Goal: Transaction & Acquisition: Purchase product/service

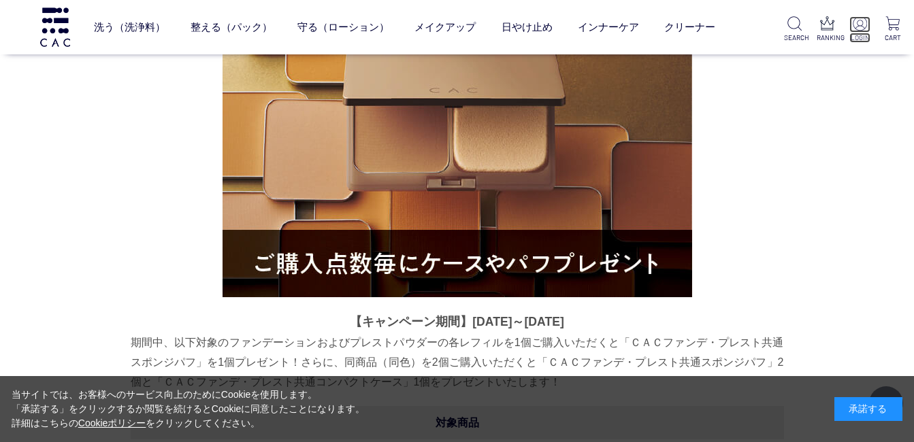
click at [859, 22] on img at bounding box center [859, 23] width 14 height 14
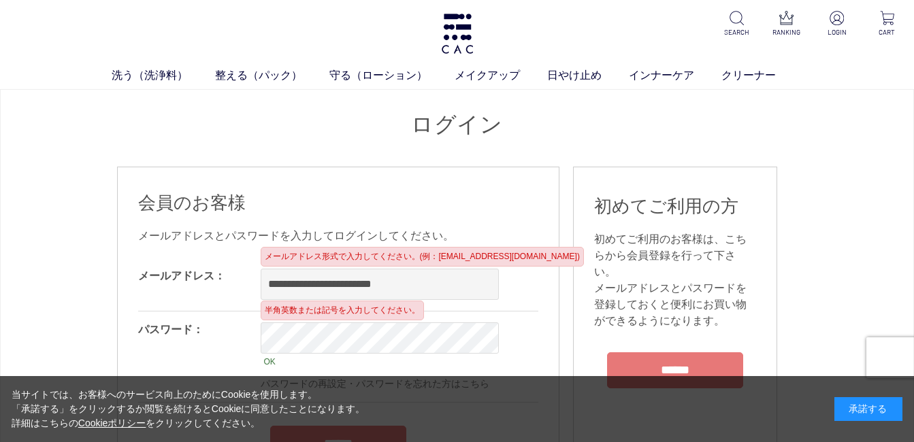
click at [275, 288] on input "**********" at bounding box center [380, 284] width 238 height 31
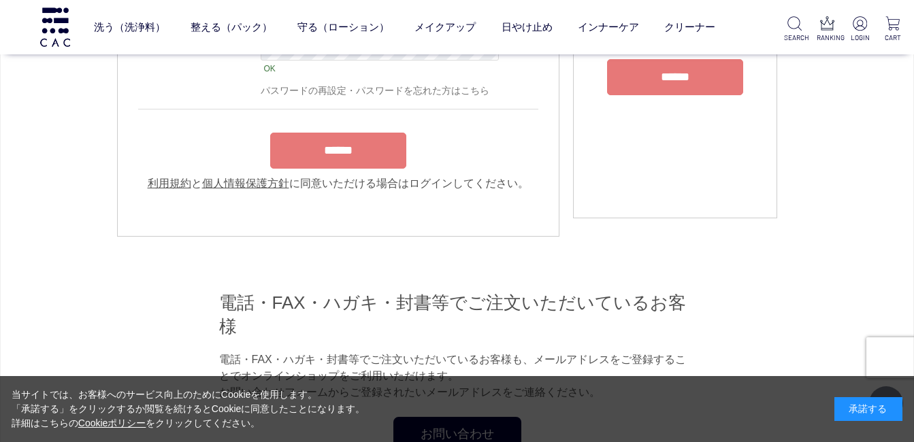
click at [331, 159] on input "******" at bounding box center [338, 151] width 136 height 36
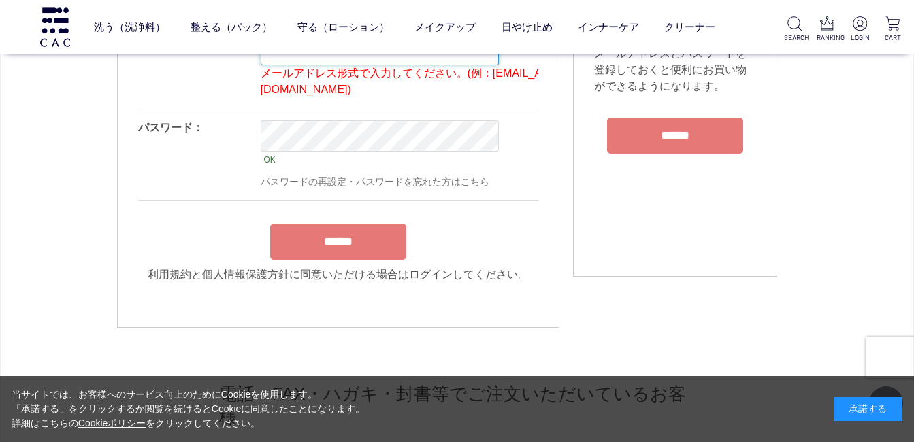
scroll to position [214, 0]
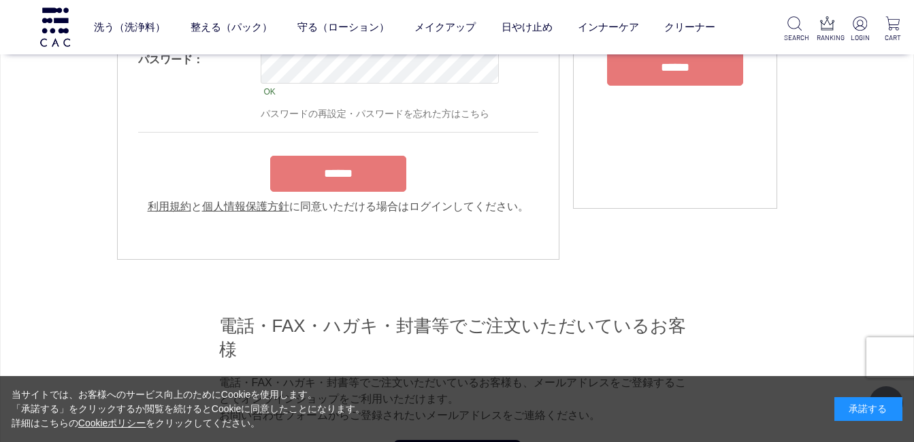
type input "**********"
click at [326, 167] on input "******" at bounding box center [338, 174] width 136 height 36
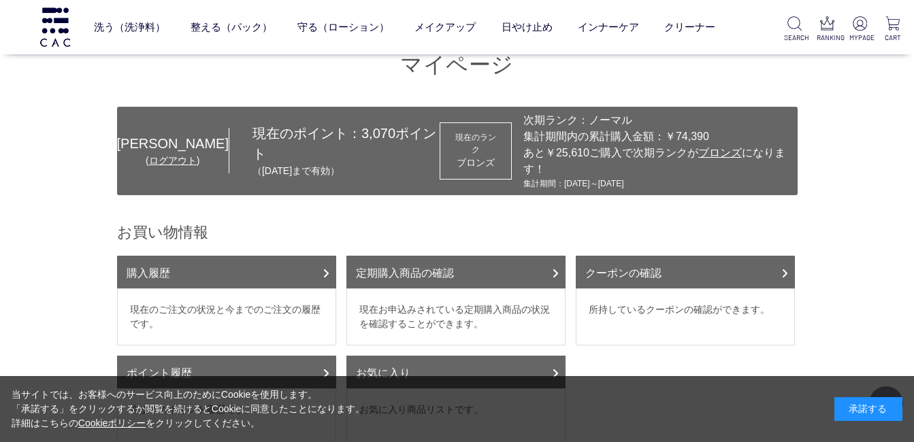
scroll to position [136, 0]
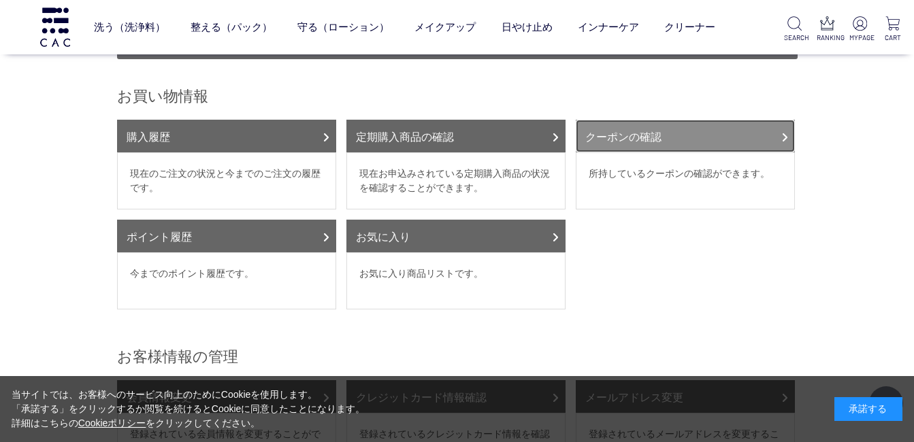
click at [782, 132] on icon at bounding box center [784, 137] width 7 height 11
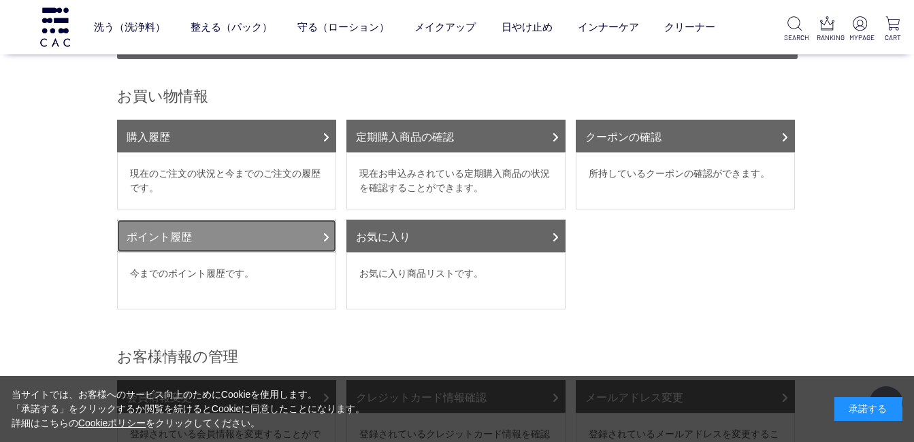
click at [282, 220] on link "ポイント履歴" at bounding box center [226, 236] width 219 height 33
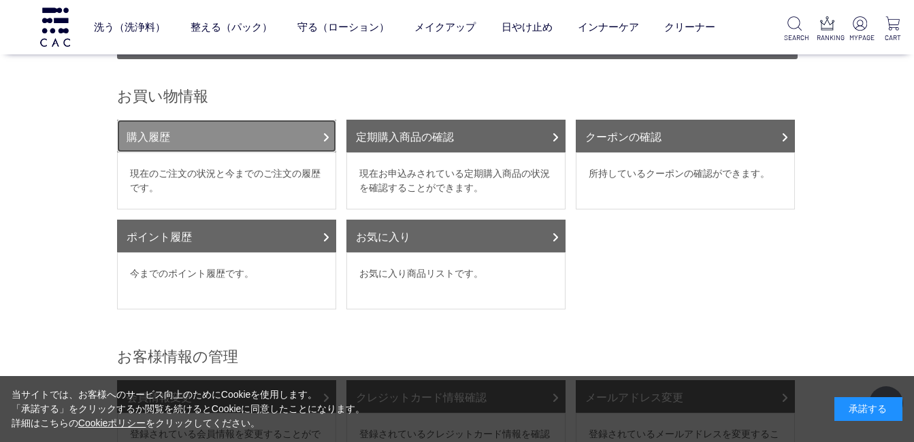
click at [303, 122] on link "購入履歴" at bounding box center [226, 136] width 219 height 33
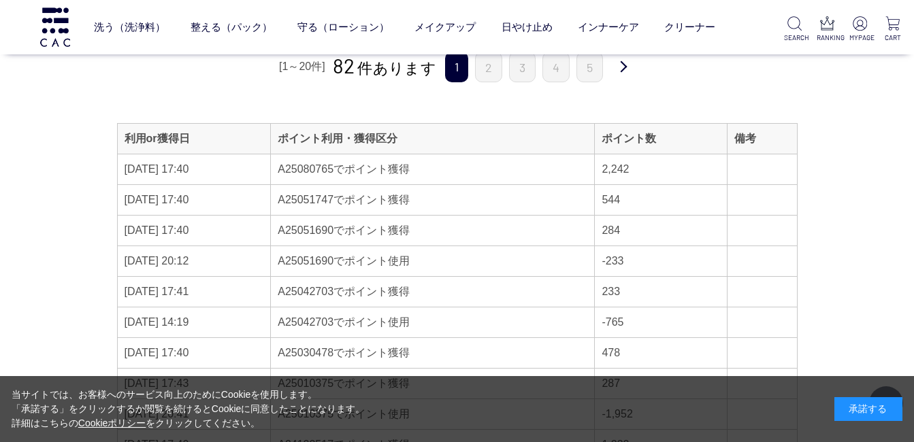
scroll to position [68, 0]
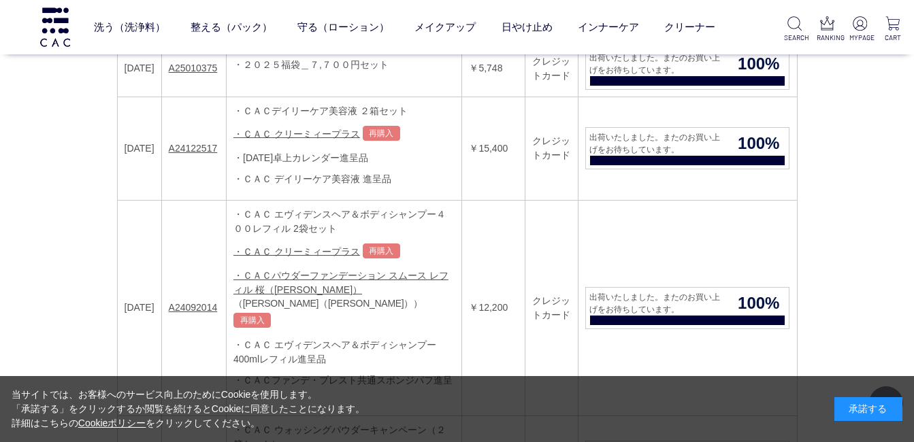
scroll to position [816, 0]
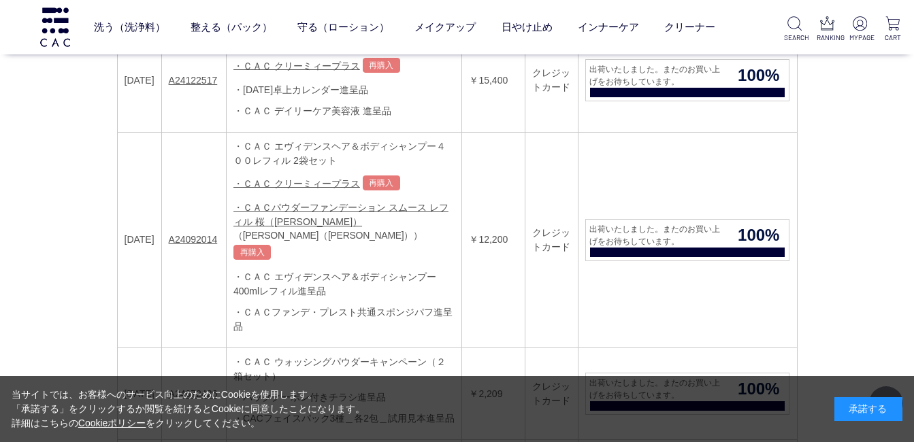
click at [304, 215] on li "・ＣＡＣパウダーファンデーション スムース レフィル 桜（さくら） （桜（さくら）） 再購入" at bounding box center [343, 232] width 221 height 63
click at [310, 208] on link "・ＣＡＣパウダーファンデーション スムース レフィル 桜（さくら）" at bounding box center [340, 214] width 215 height 25
click at [289, 210] on link "・ＣＡＣパウダーファンデーション スムース レフィル 桜（さくら）" at bounding box center [340, 214] width 215 height 25
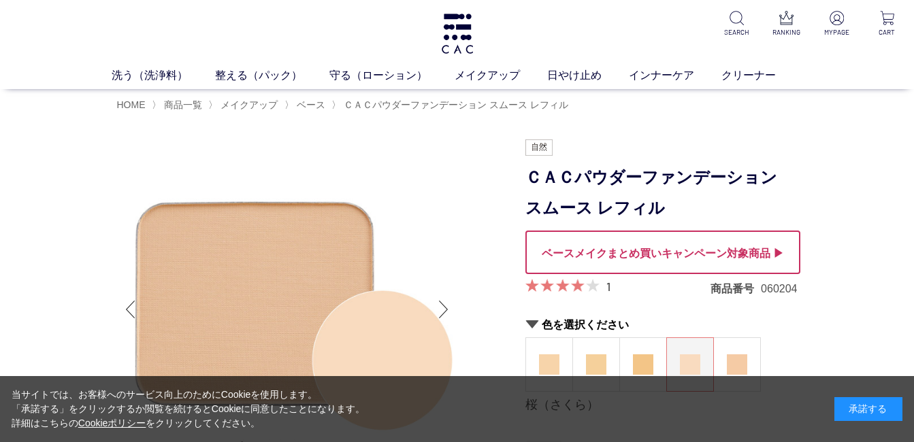
scroll to position [68, 0]
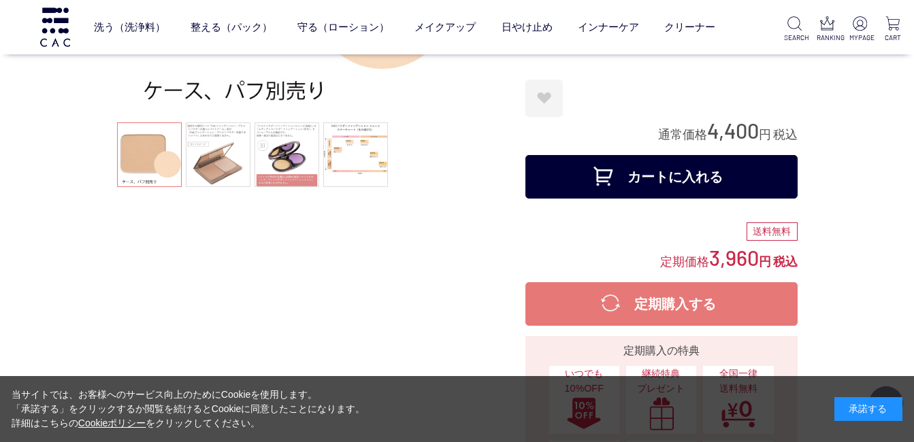
scroll to position [340, 0]
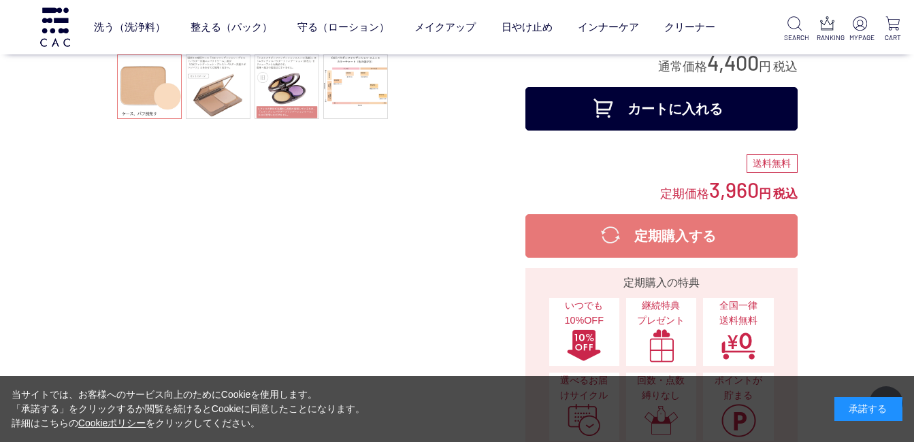
click at [664, 112] on button "カートに入れる" at bounding box center [661, 109] width 272 height 44
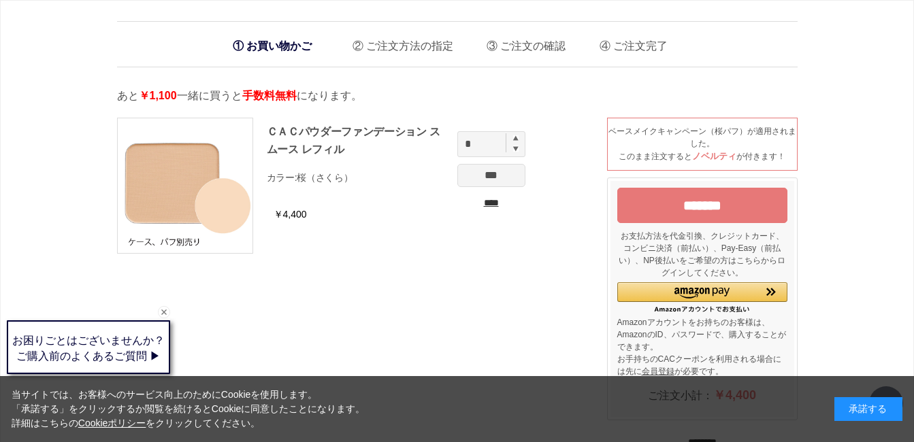
scroll to position [68, 0]
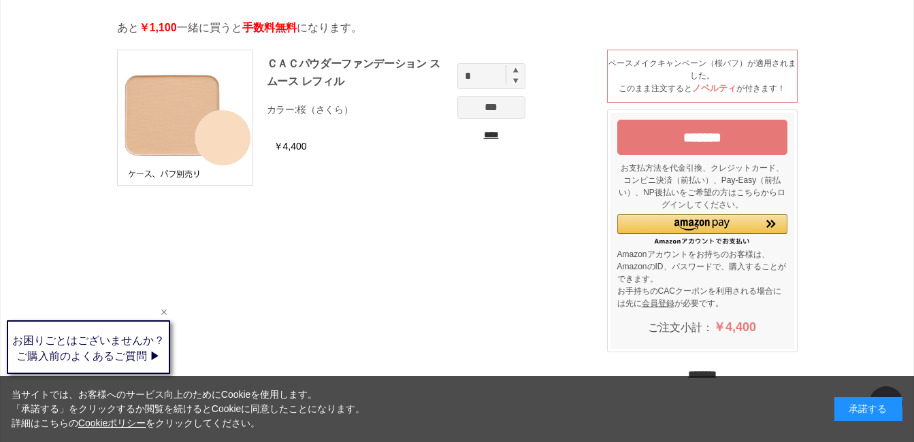
click at [129, 348] on div "Web接客ボタン" at bounding box center [86, 351] width 163 height 51
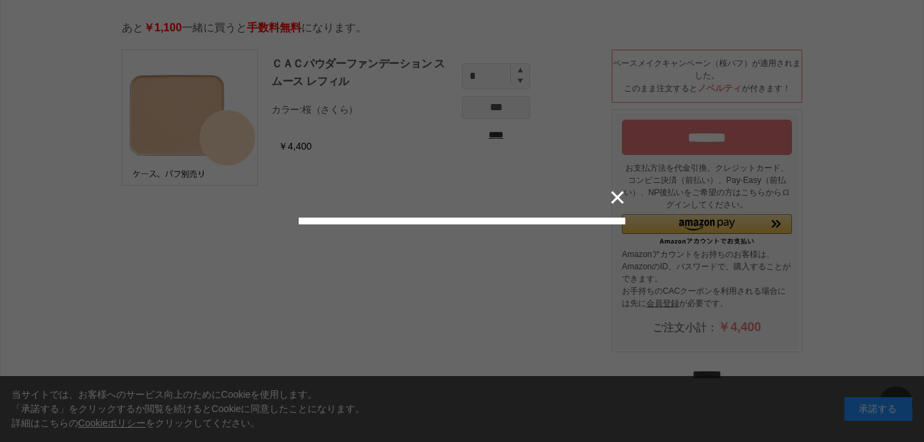
click at [0, 0] on label "送料について" at bounding box center [0, 0] width 0 height 0
click at [618, 185] on button "✕" at bounding box center [617, 198] width 27 height 26
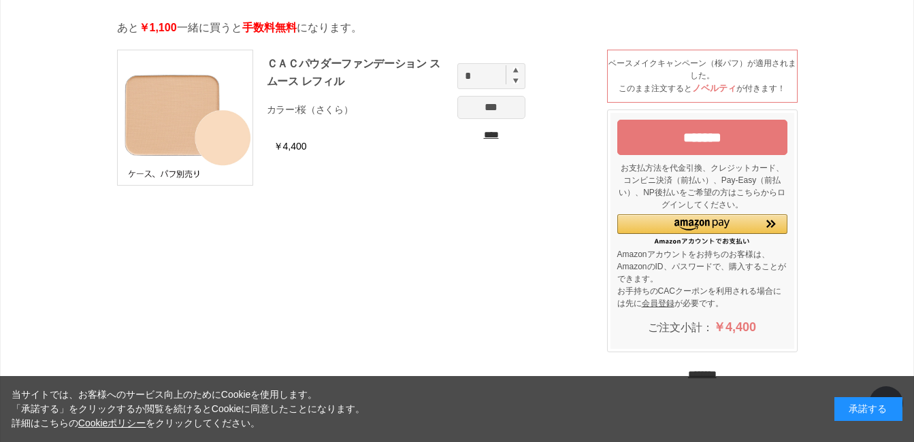
scroll to position [0, 0]
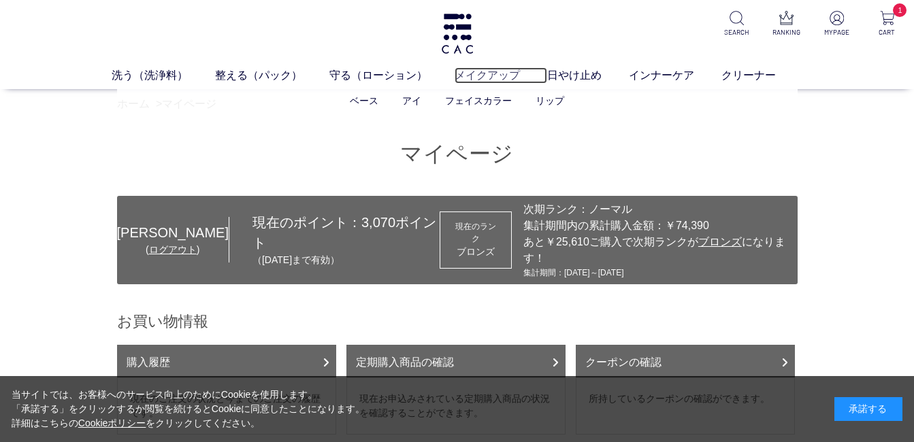
click at [478, 76] on link "メイクアップ" at bounding box center [500, 75] width 93 height 16
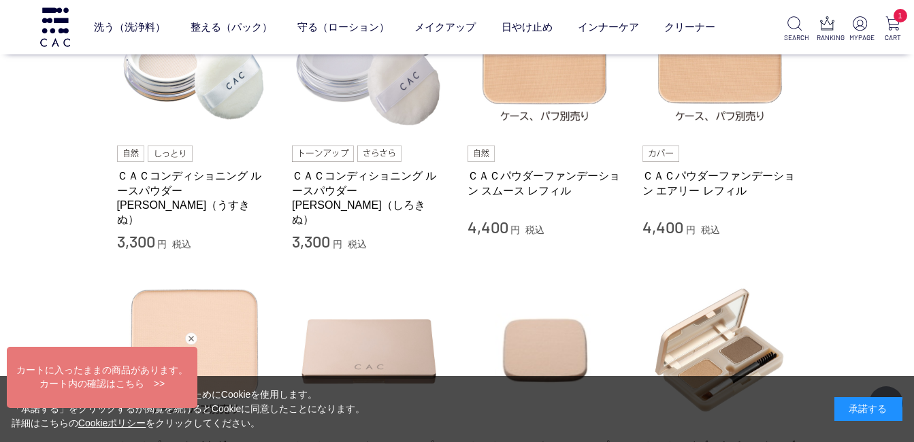
scroll to position [476, 0]
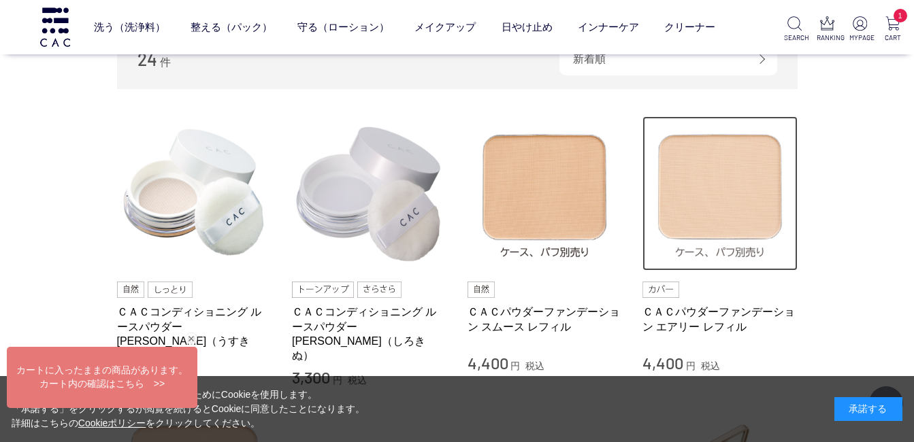
click at [745, 226] on img at bounding box center [719, 193] width 155 height 155
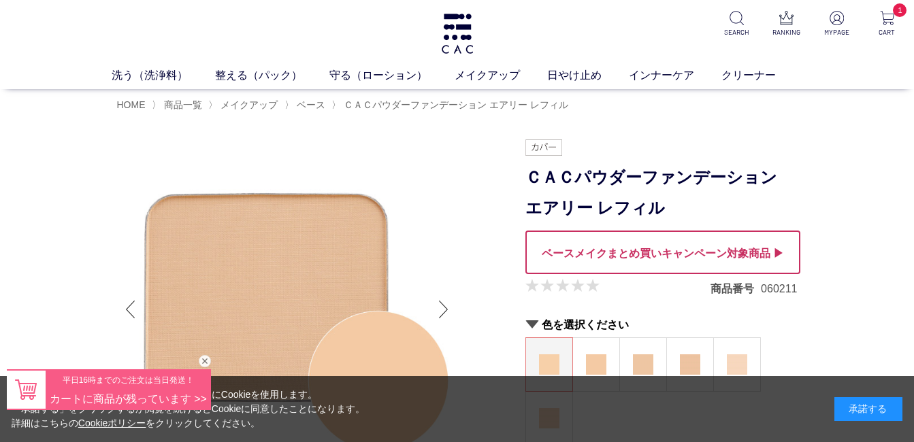
scroll to position [136, 0]
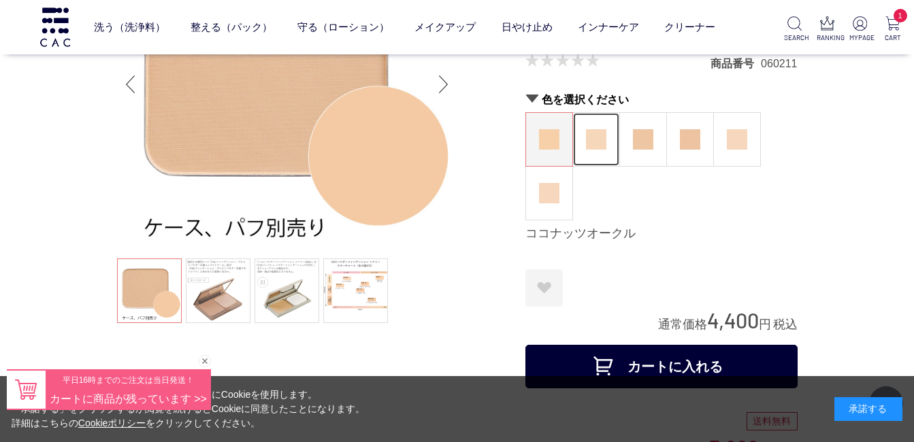
click at [595, 142] on img at bounding box center [596, 139] width 20 height 20
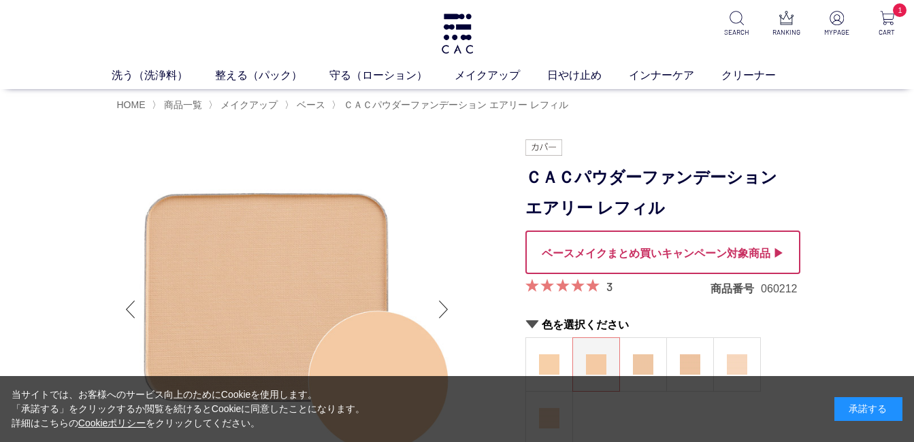
scroll to position [136, 0]
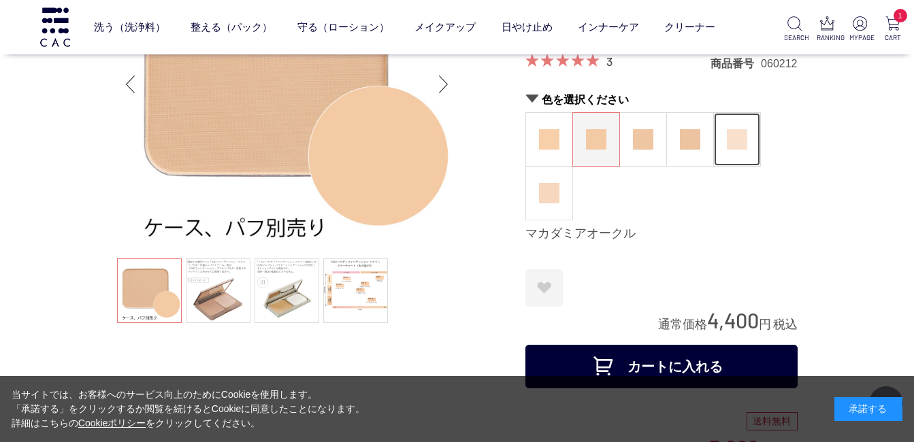
click at [742, 145] on img at bounding box center [737, 139] width 20 height 20
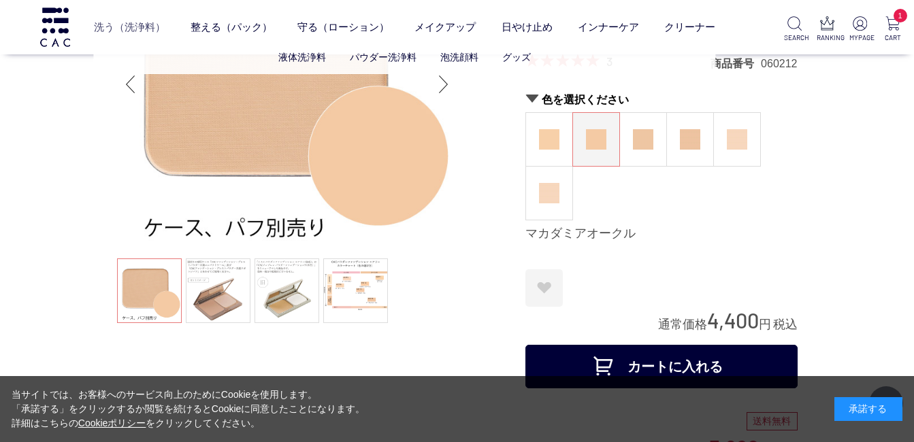
scroll to position [0, 0]
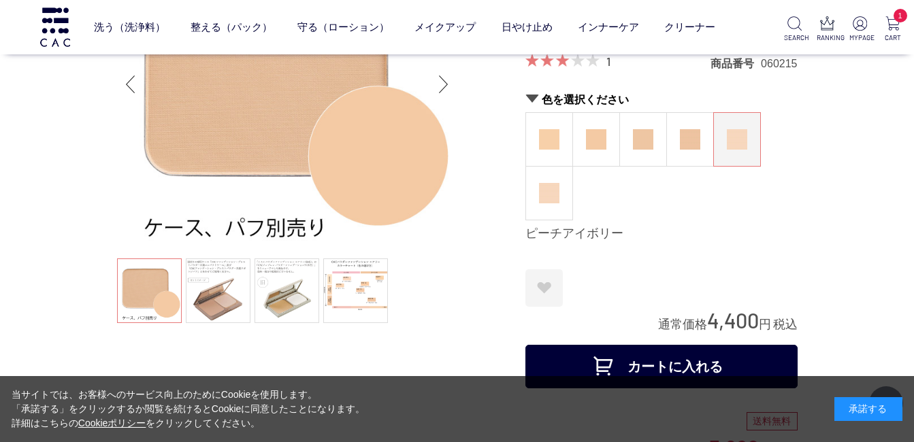
scroll to position [204, 0]
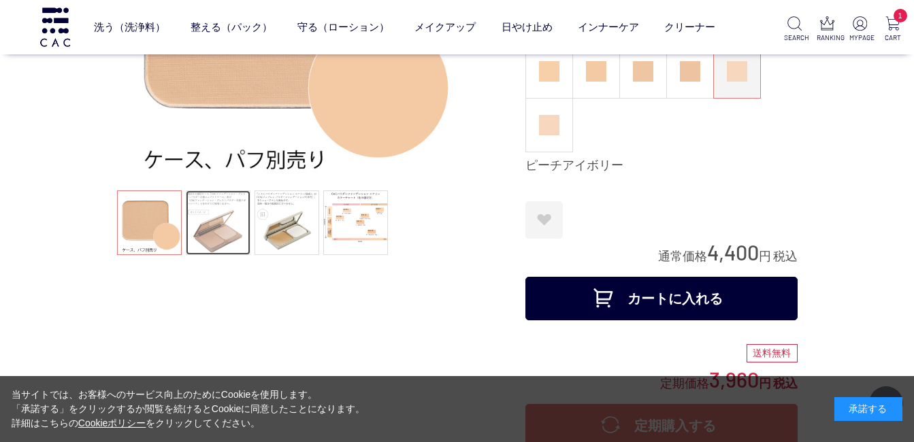
click at [223, 224] on link at bounding box center [218, 222] width 65 height 65
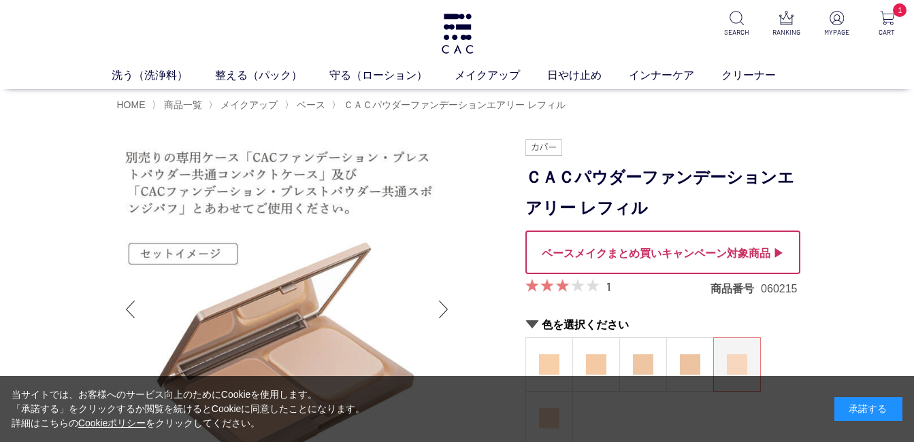
scroll to position [136, 0]
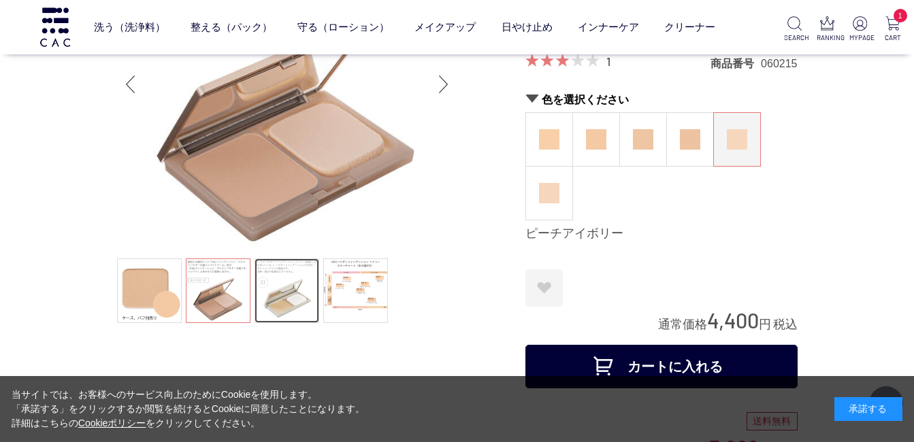
click at [293, 295] on link at bounding box center [286, 291] width 65 height 65
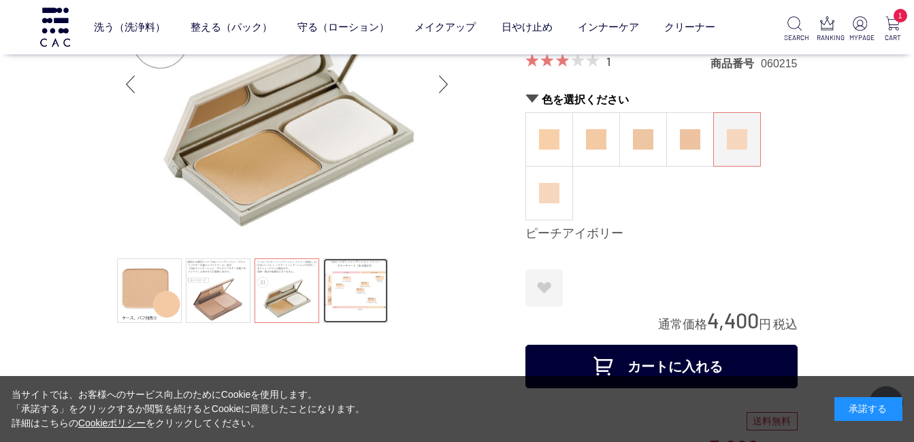
click at [362, 294] on link at bounding box center [355, 291] width 65 height 65
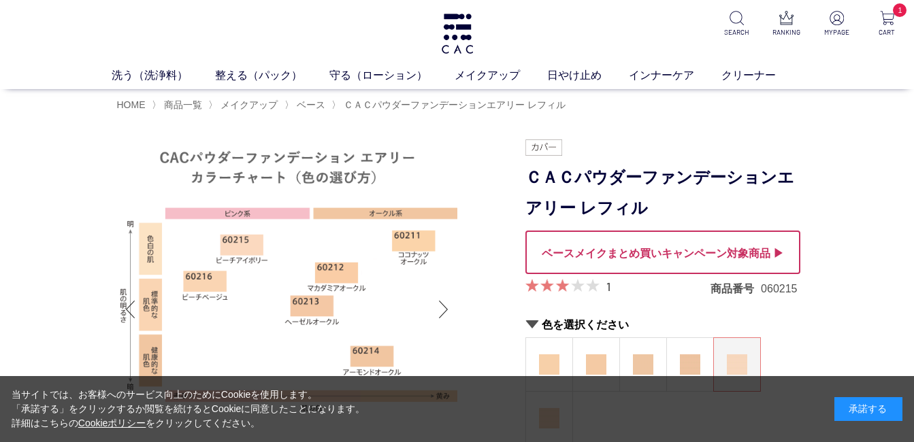
scroll to position [68, 0]
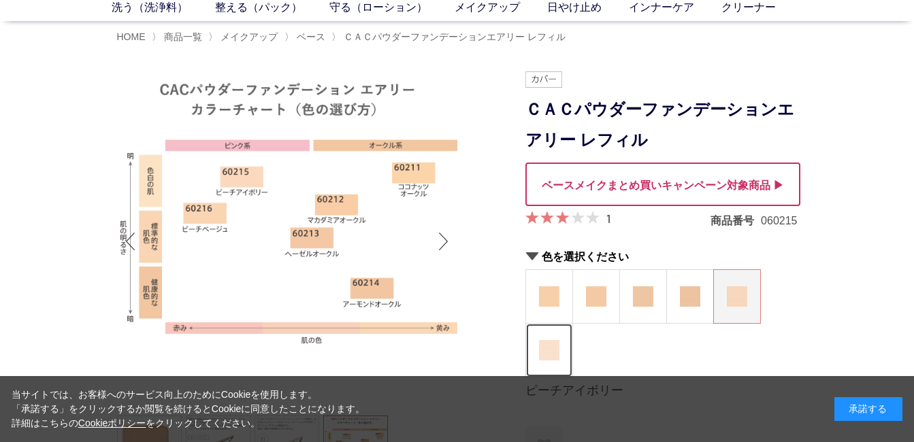
click at [549, 359] on img at bounding box center [549, 350] width 20 height 20
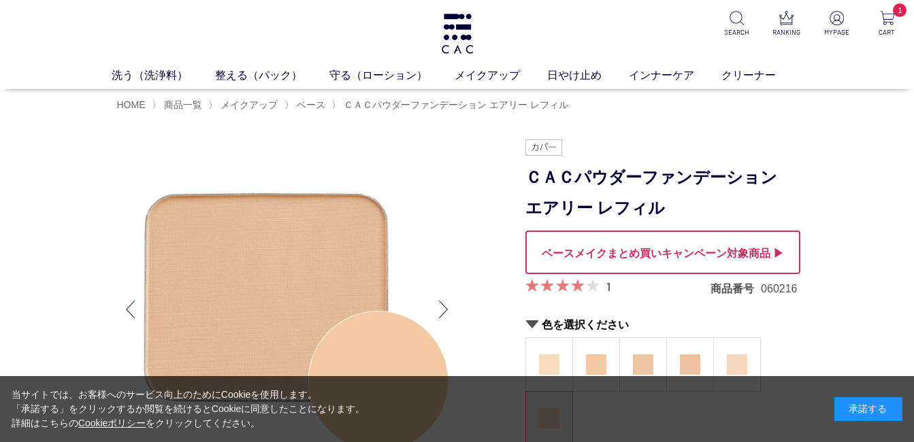
scroll to position [136, 0]
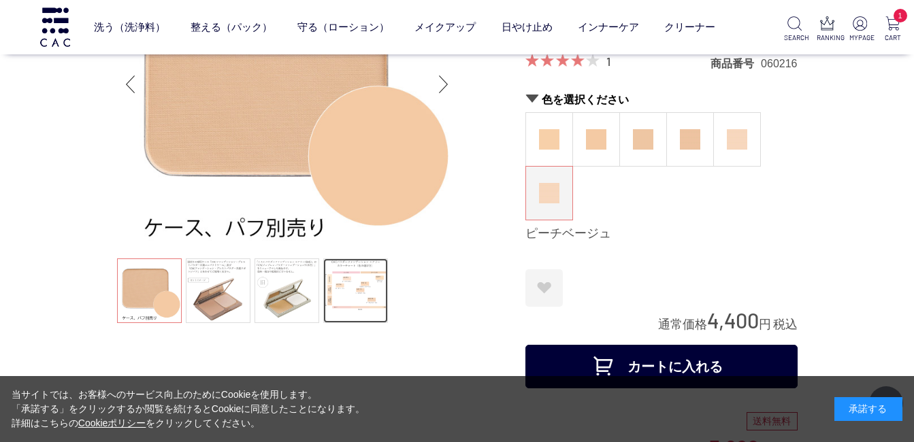
click at [365, 299] on link at bounding box center [355, 291] width 65 height 65
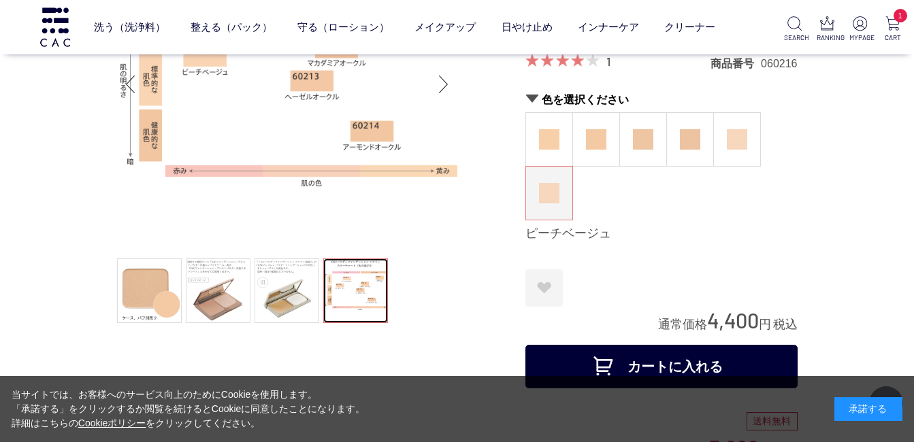
scroll to position [0, 0]
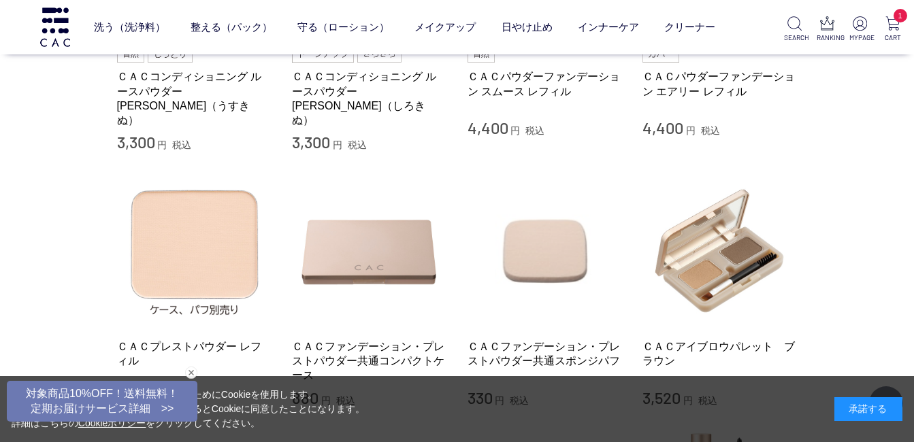
scroll to position [508, 0]
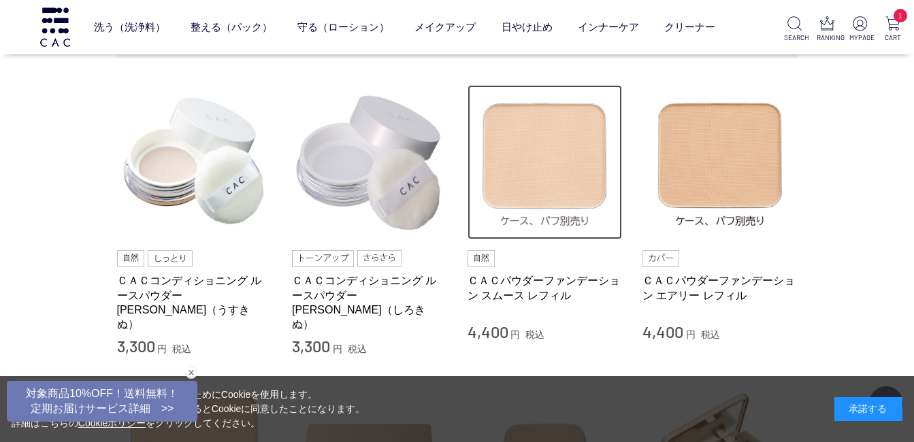
click at [548, 186] on img at bounding box center [544, 162] width 155 height 155
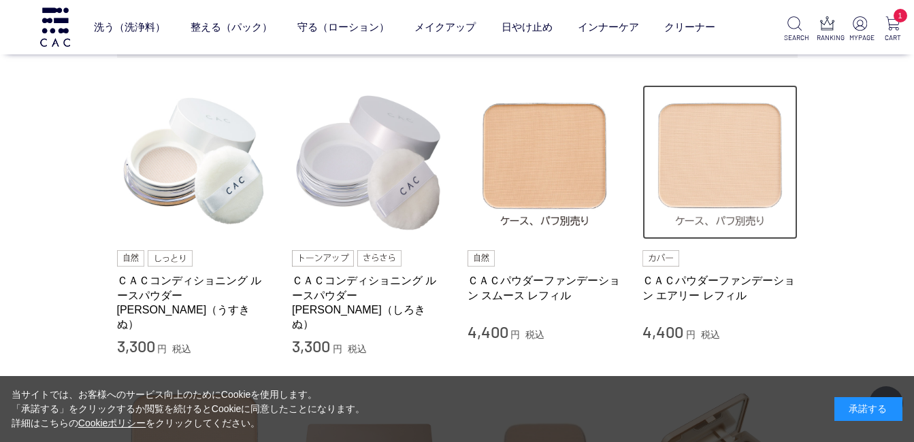
click at [724, 190] on img at bounding box center [719, 162] width 155 height 155
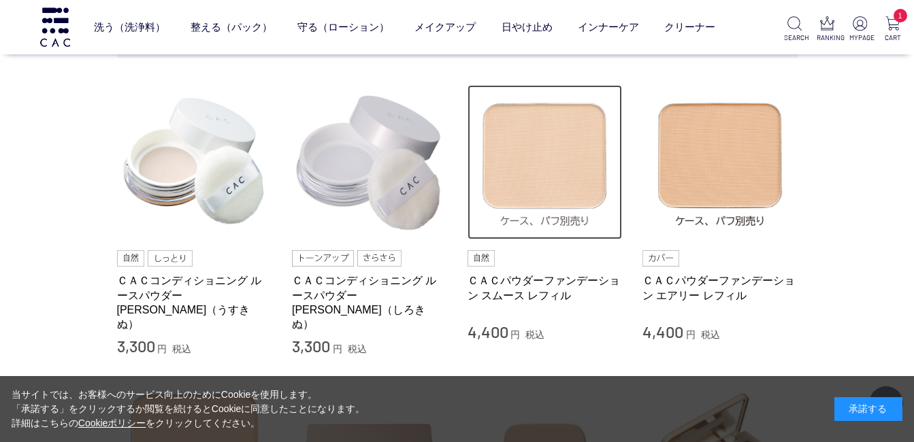
click at [549, 181] on img at bounding box center [544, 162] width 155 height 155
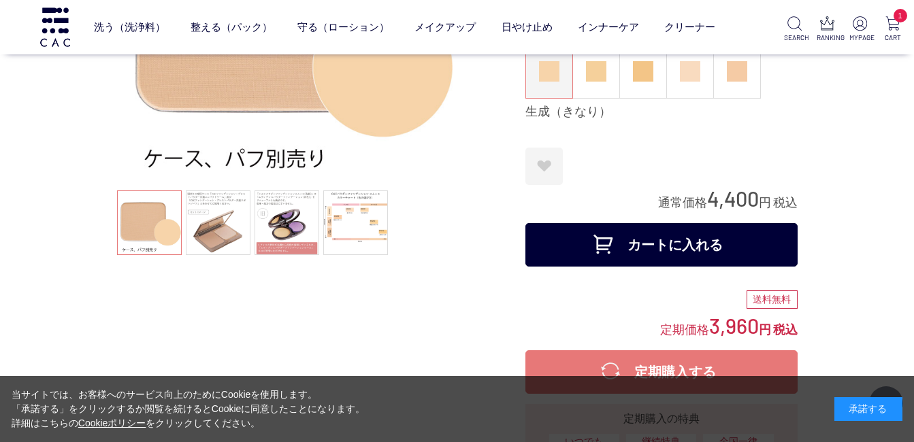
scroll to position [136, 0]
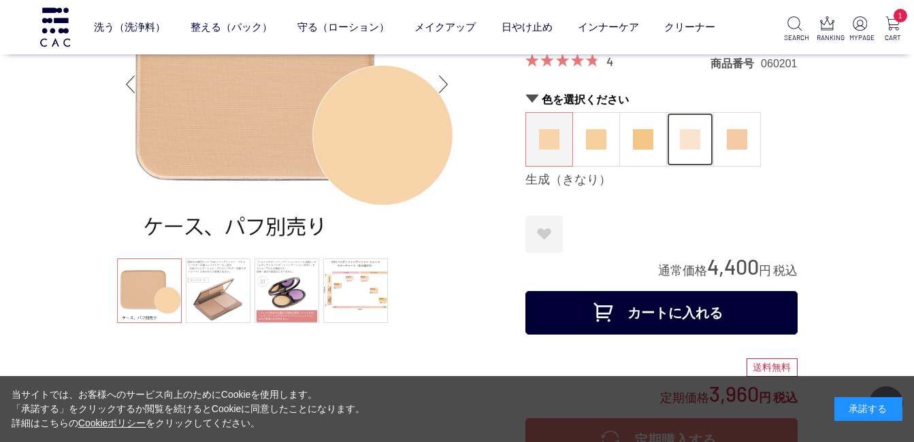
click at [688, 144] on img at bounding box center [690, 139] width 20 height 20
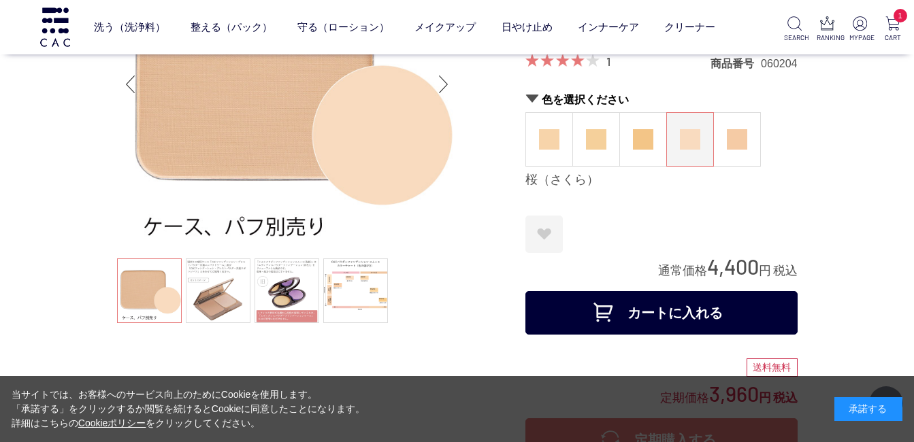
scroll to position [204, 0]
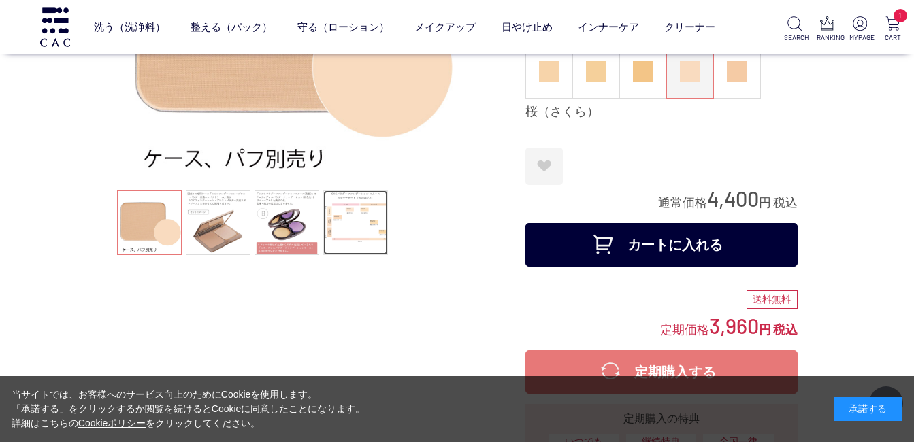
click at [356, 232] on link at bounding box center [355, 222] width 65 height 65
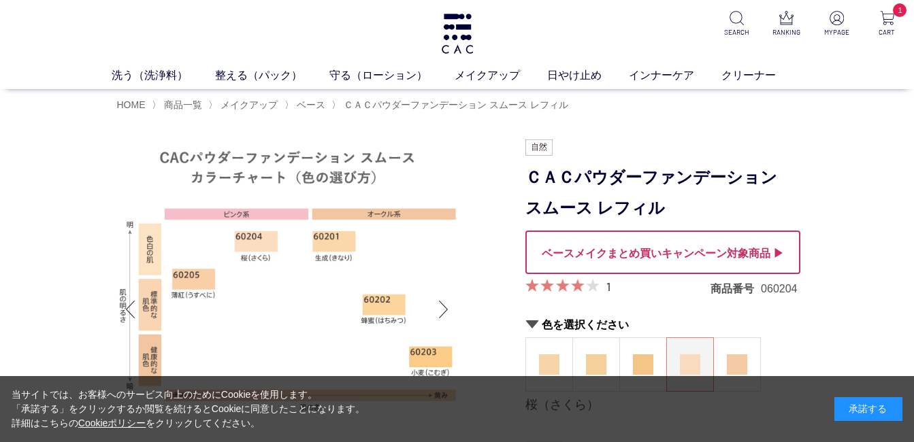
scroll to position [68, 0]
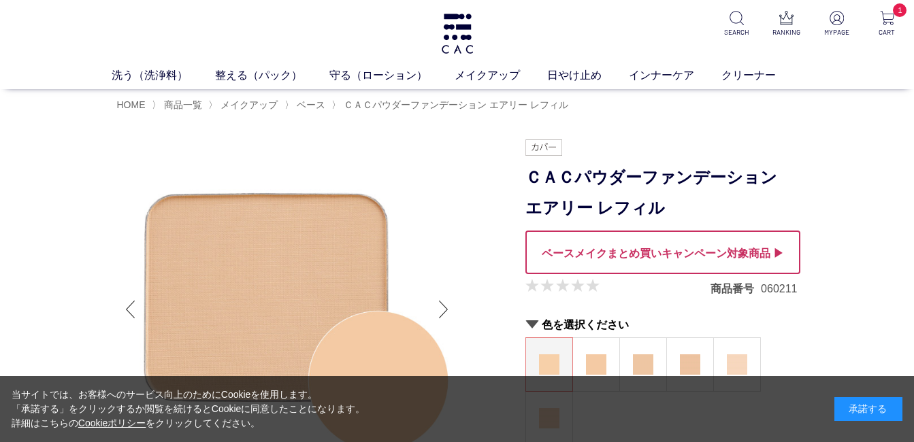
scroll to position [136, 0]
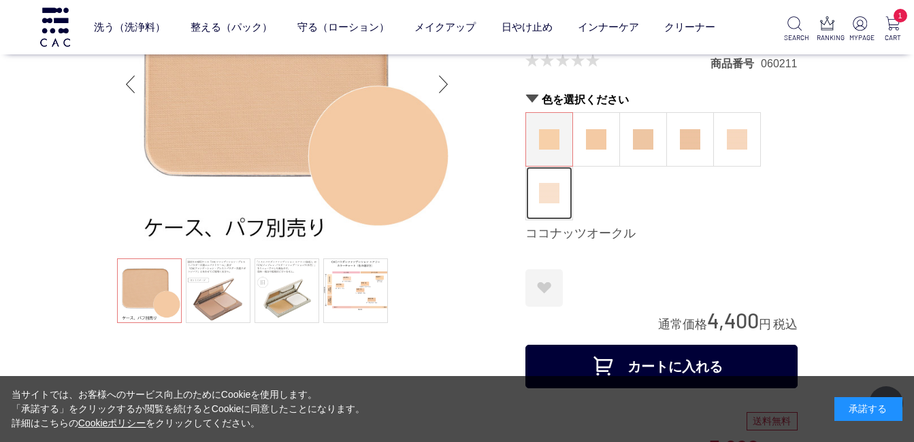
click at [549, 203] on img at bounding box center [549, 193] width 20 height 20
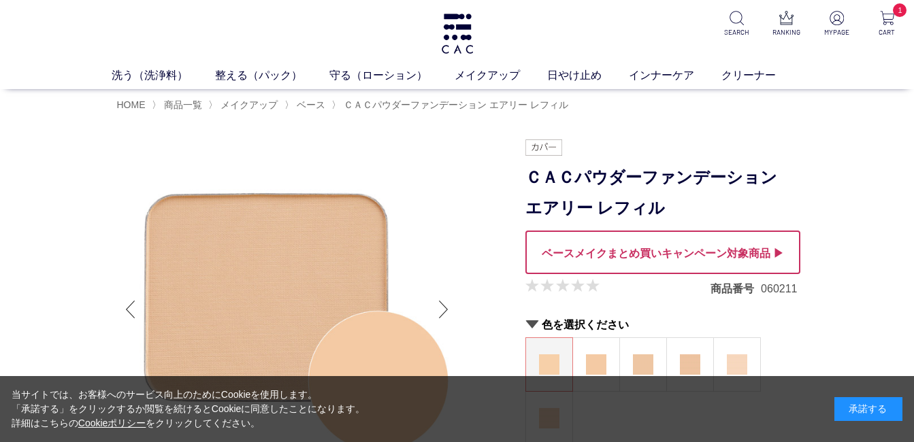
scroll to position [204, 0]
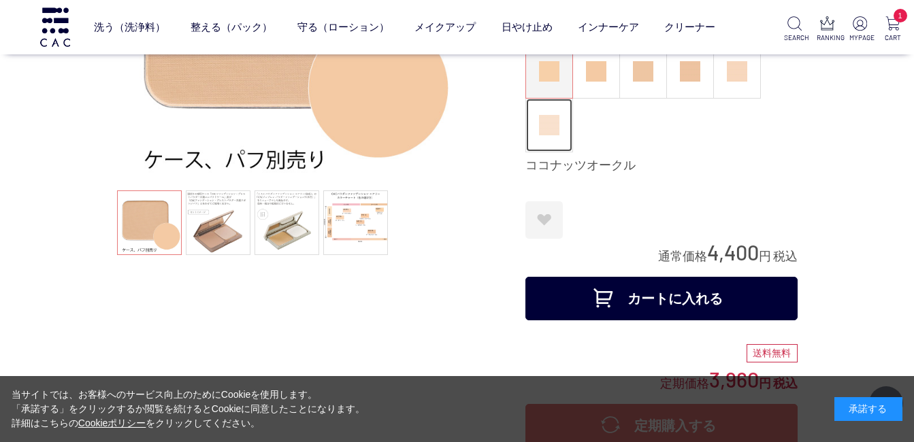
click at [543, 142] on figure at bounding box center [549, 125] width 46 height 53
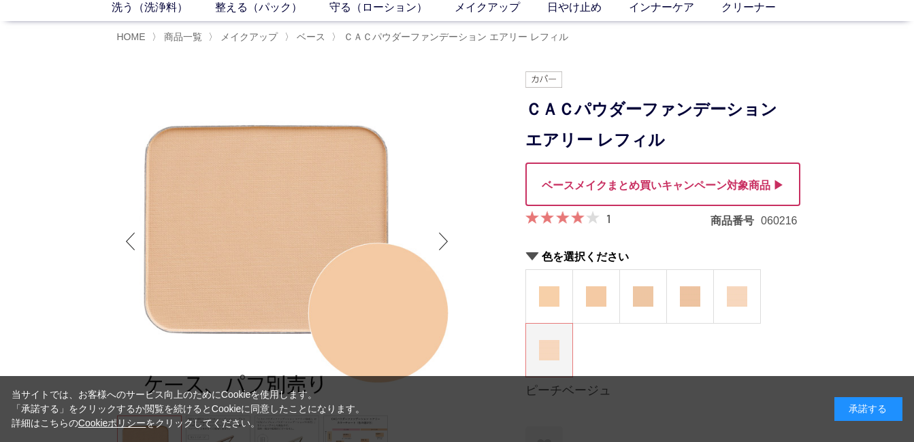
scroll to position [204, 0]
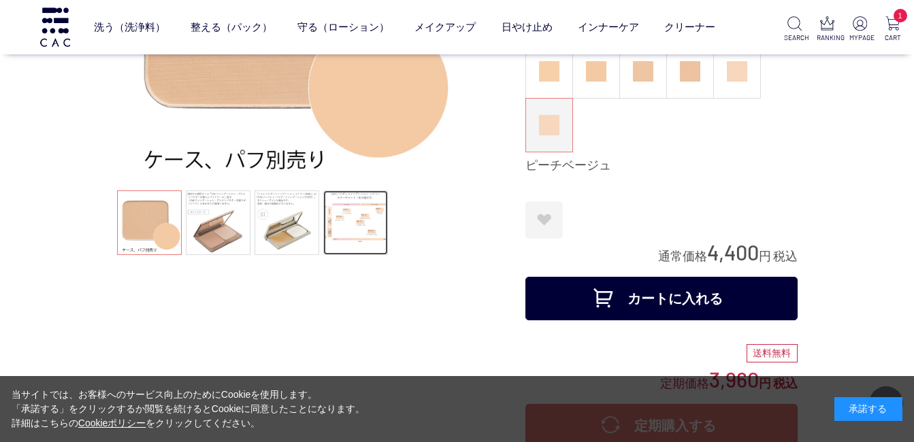
click at [362, 219] on link at bounding box center [355, 222] width 65 height 65
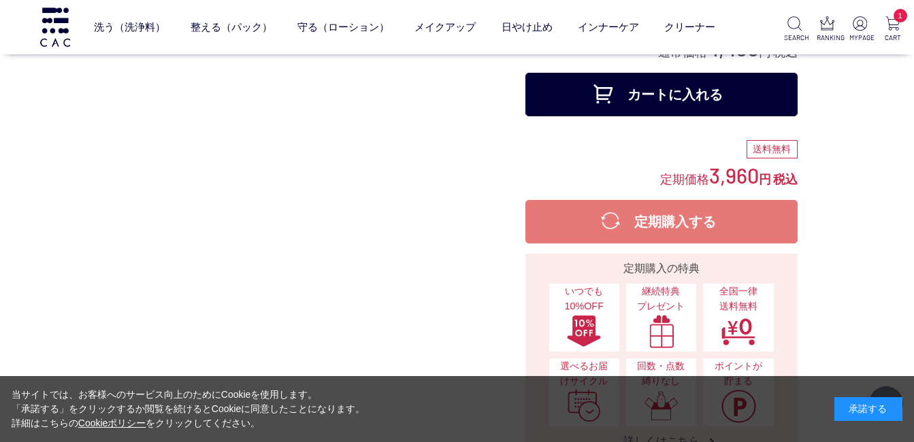
scroll to position [136, 0]
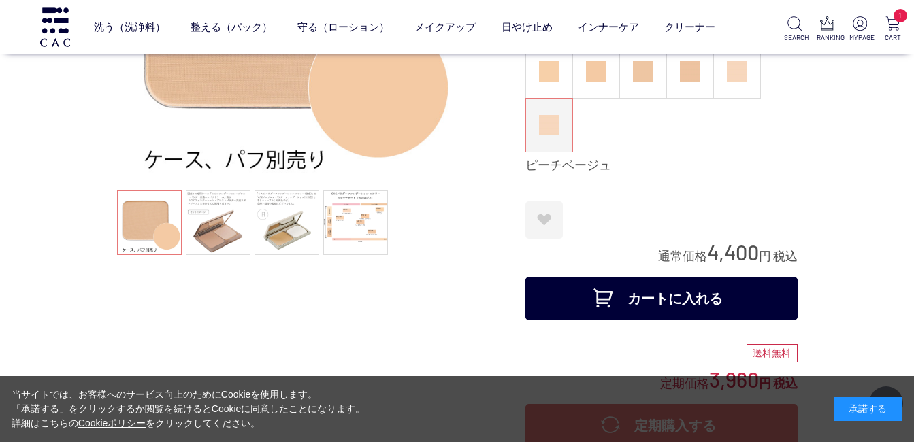
scroll to position [136, 0]
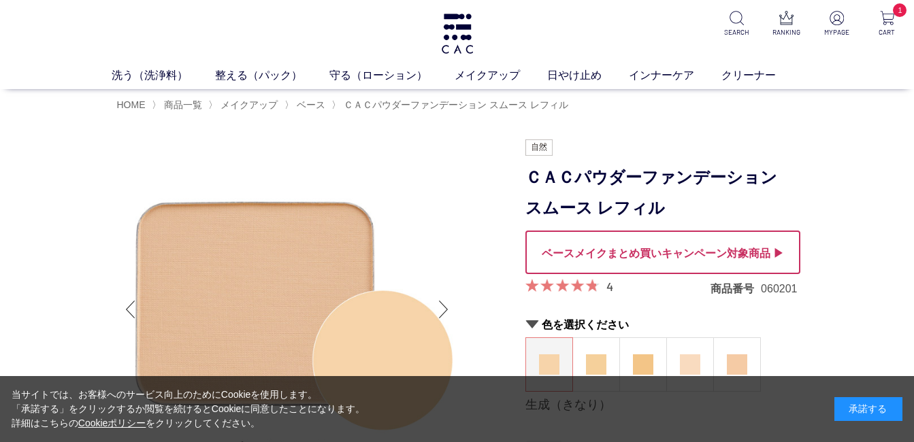
scroll to position [204, 0]
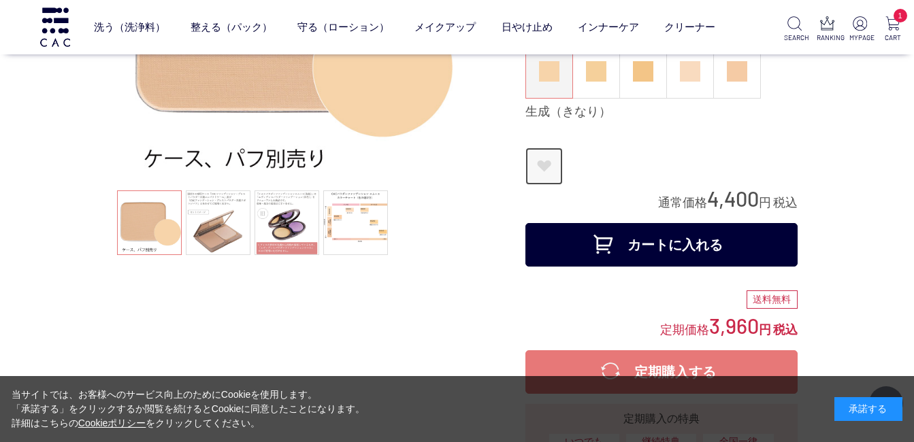
click at [542, 166] on link "お気に入りに登録する" at bounding box center [543, 166] width 37 height 37
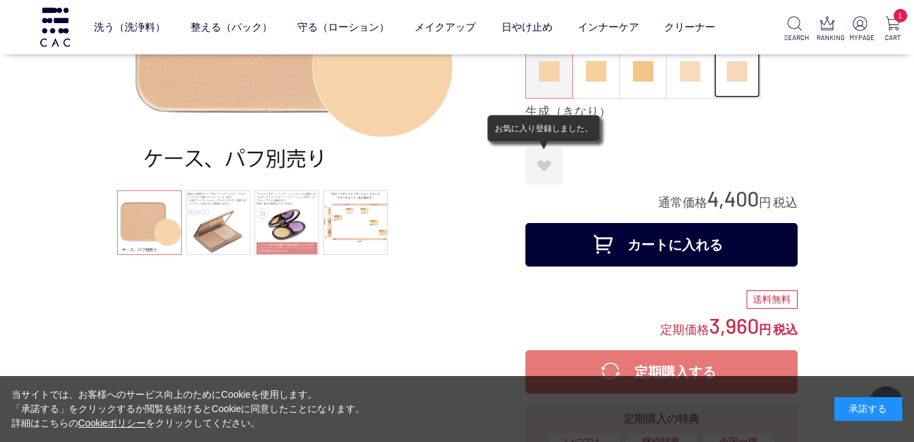
click at [739, 76] on img at bounding box center [737, 71] width 20 height 20
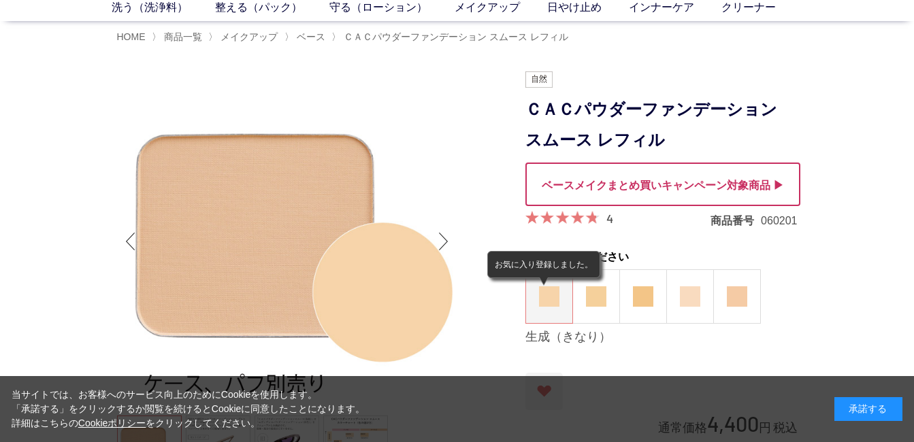
scroll to position [136, 0]
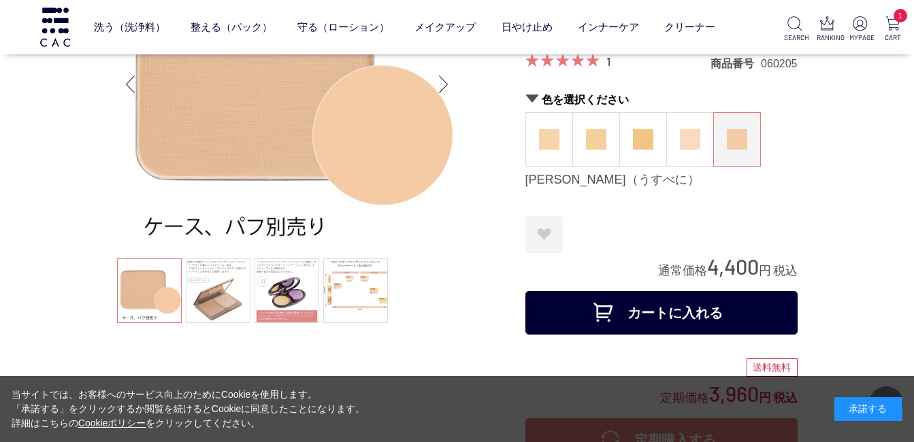
scroll to position [68, 0]
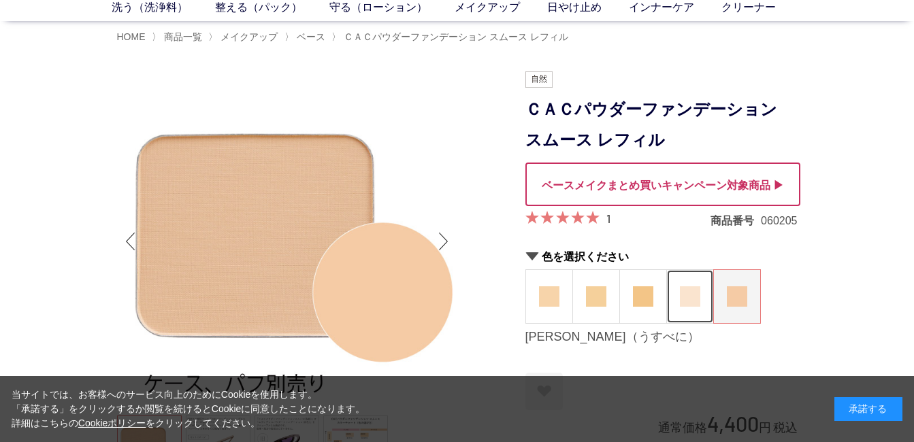
click at [687, 294] on img at bounding box center [690, 296] width 20 height 20
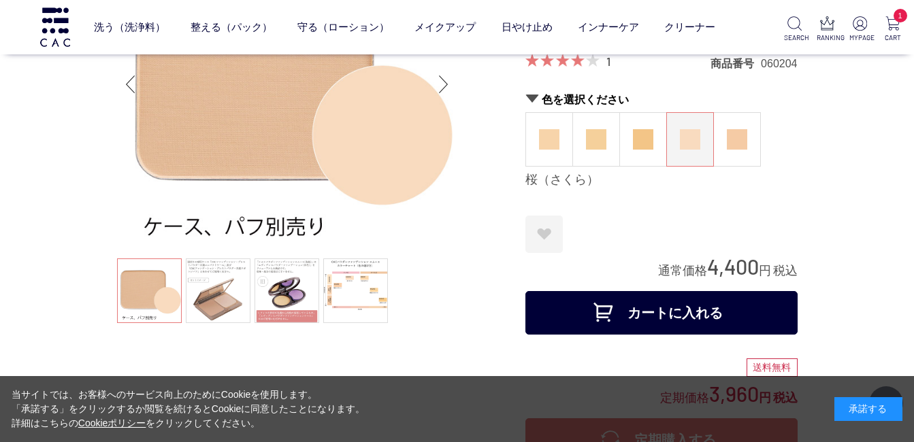
scroll to position [68, 0]
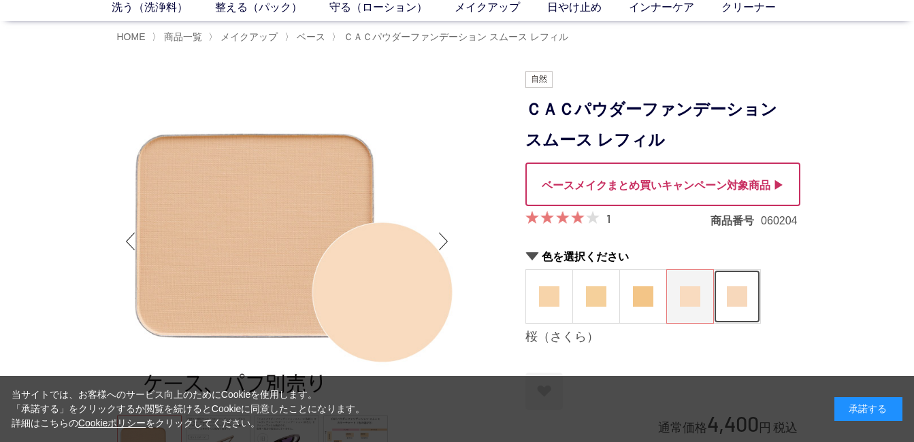
click at [746, 303] on img at bounding box center [737, 296] width 20 height 20
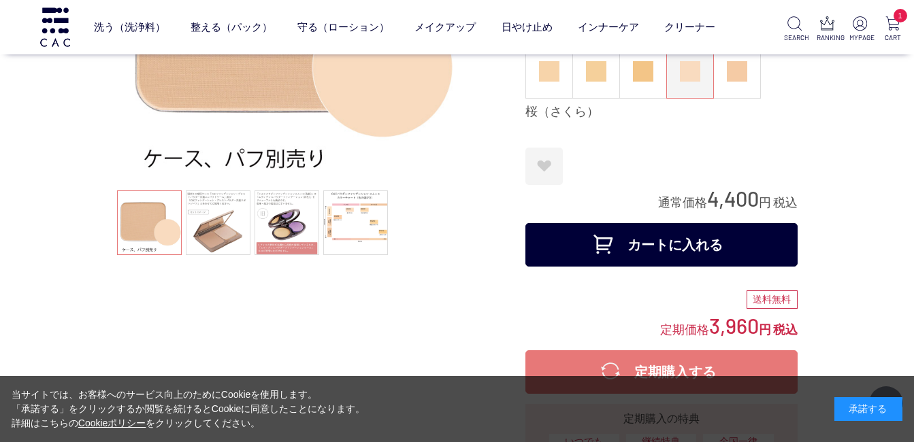
scroll to position [136, 0]
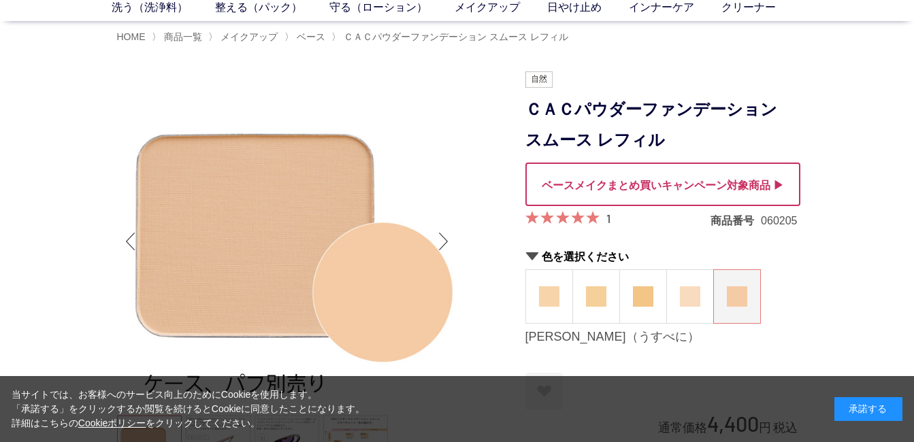
scroll to position [136, 0]
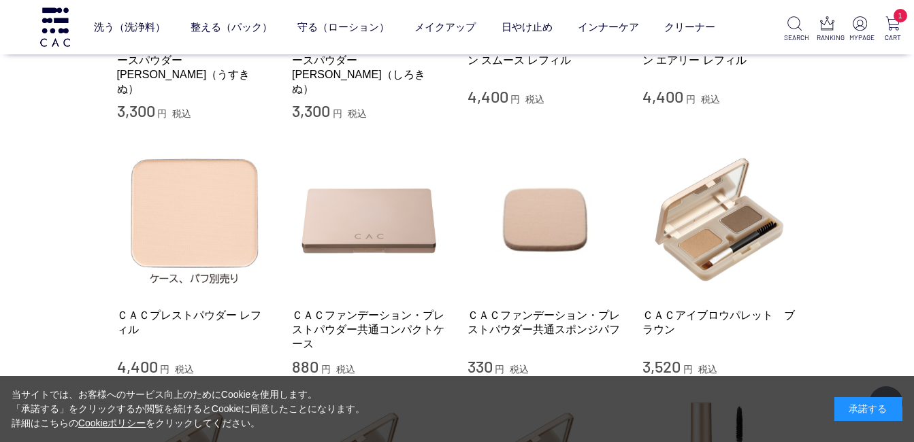
scroll to position [508, 0]
